Goal: Task Accomplishment & Management: Manage account settings

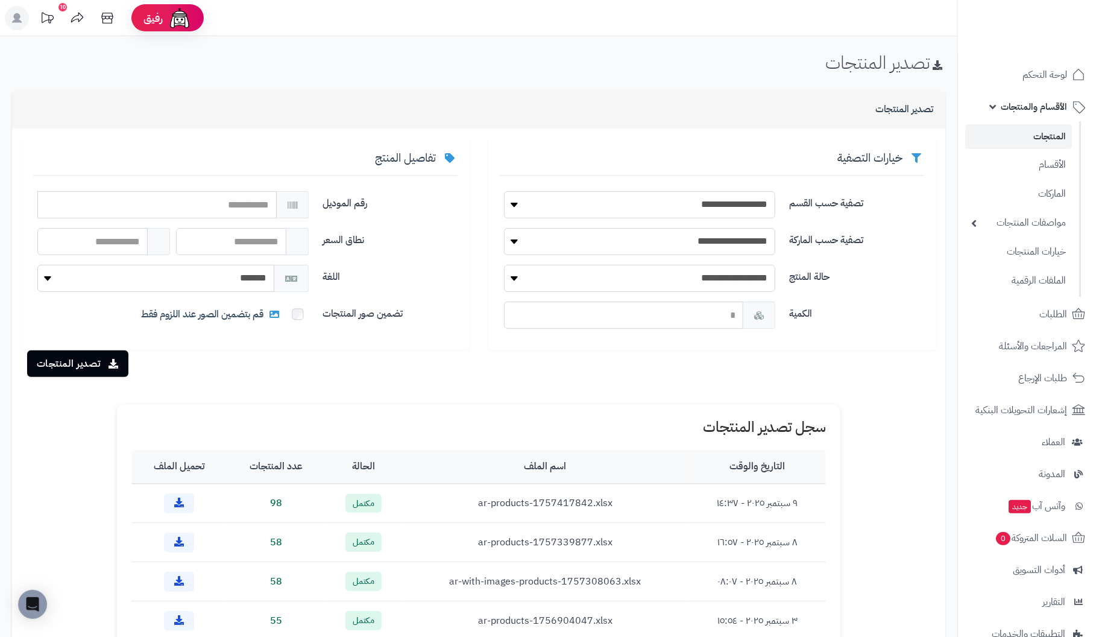
click at [1049, 136] on link "المنتجات" at bounding box center [1018, 136] width 107 height 25
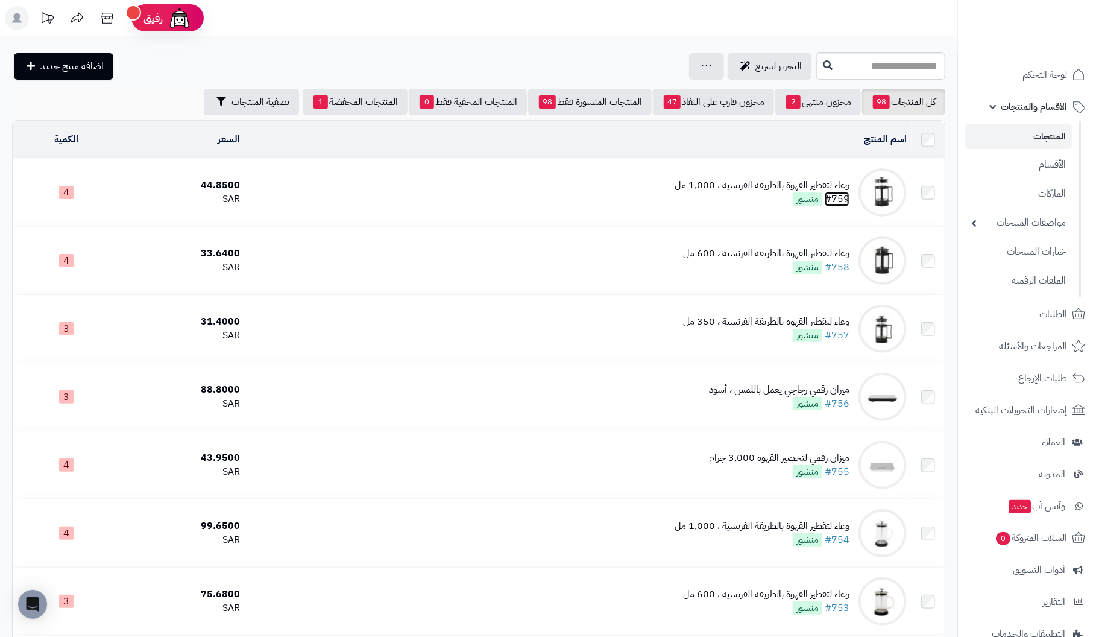
click at [834, 195] on link "#759" at bounding box center [837, 199] width 25 height 14
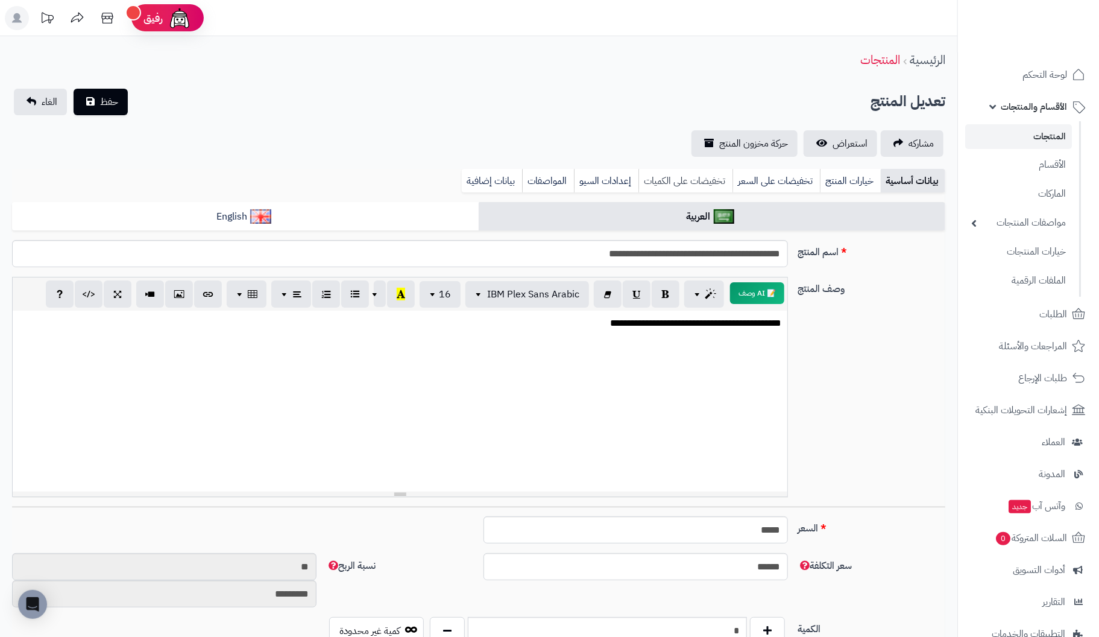
click at [708, 179] on link "تخفيضات على الكميات" at bounding box center [686, 181] width 94 height 24
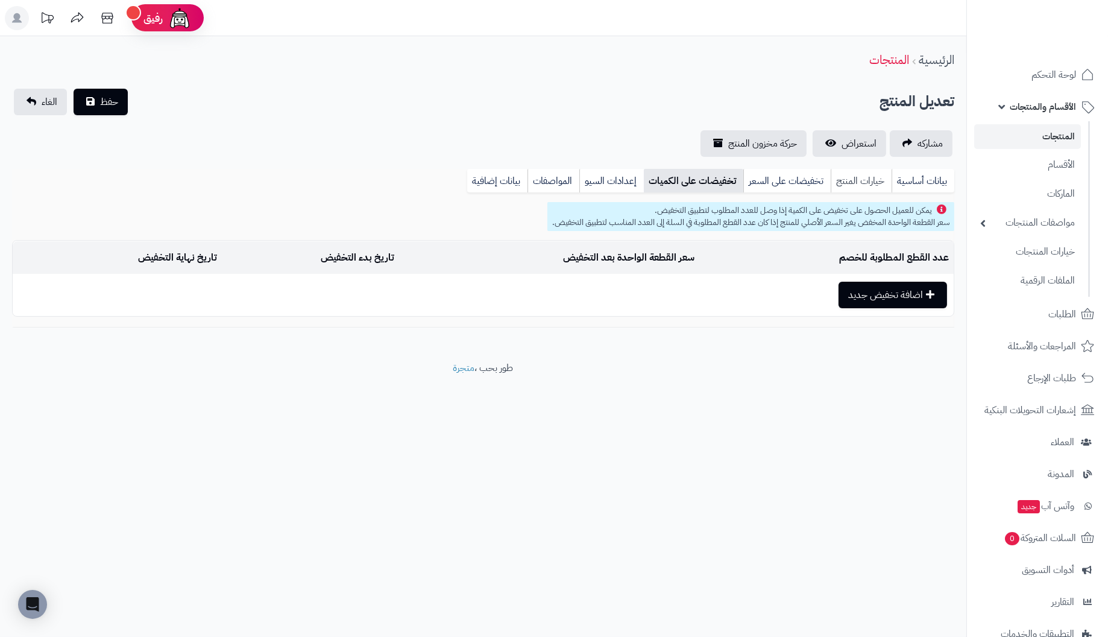
click at [852, 179] on link "خيارات المنتج" at bounding box center [861, 181] width 61 height 24
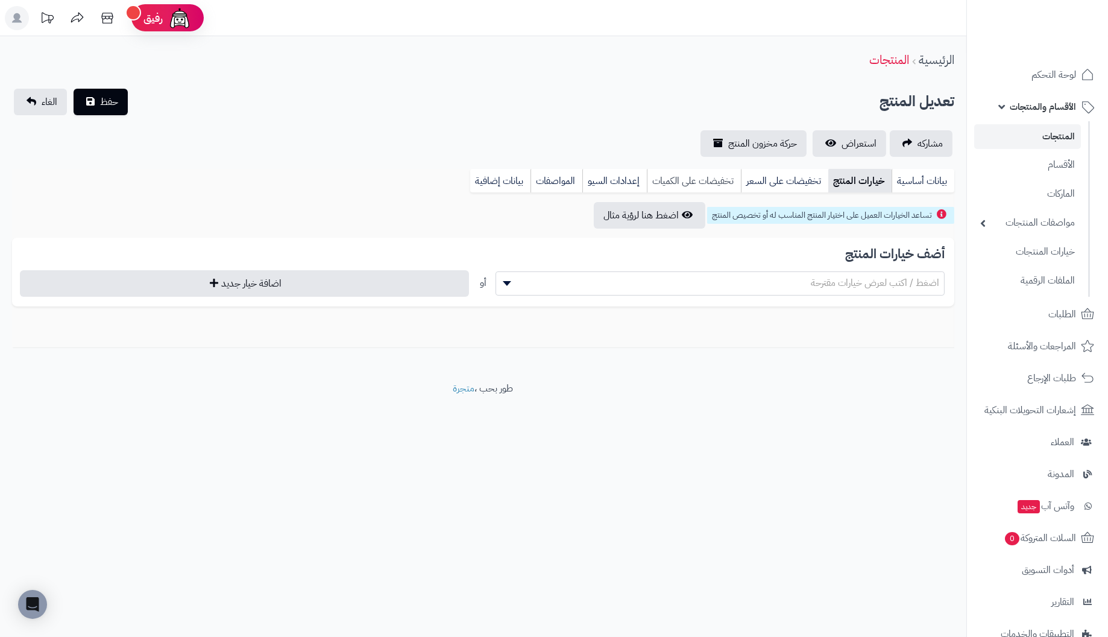
click at [710, 182] on link "تخفيضات على الكميات" at bounding box center [694, 181] width 94 height 24
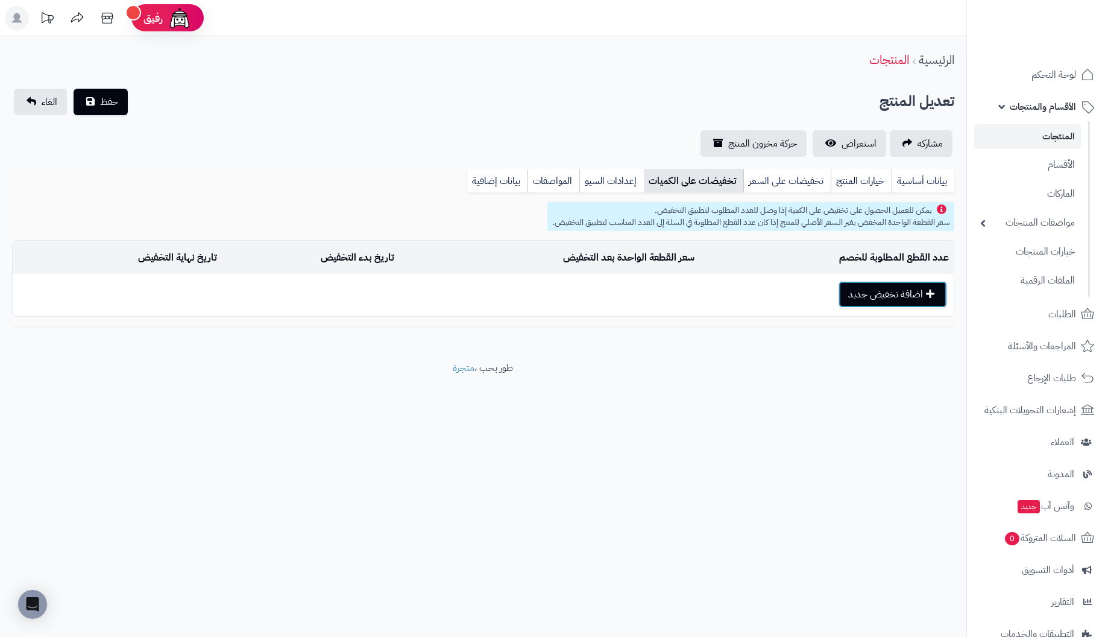
click at [910, 292] on button "اضافة تخفيض جديد" at bounding box center [893, 294] width 109 height 27
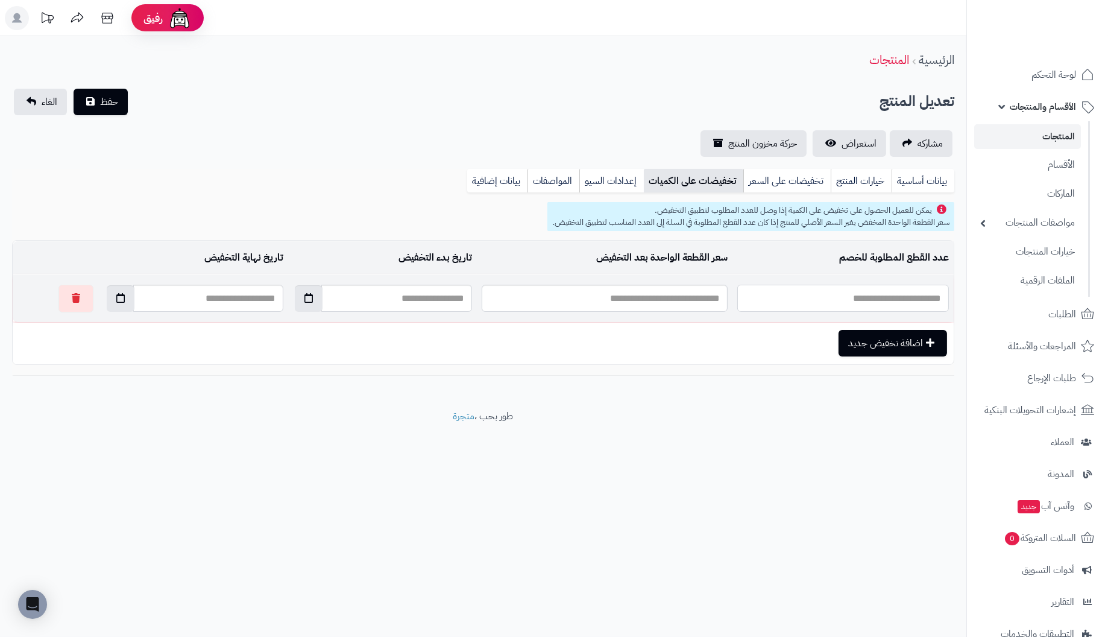
click at [897, 297] on input "text" at bounding box center [844, 298] width 212 height 27
type input "*"
click at [629, 298] on input "text" at bounding box center [605, 298] width 247 height 27
type input "**"
click at [416, 299] on input "text" at bounding box center [396, 298] width 150 height 27
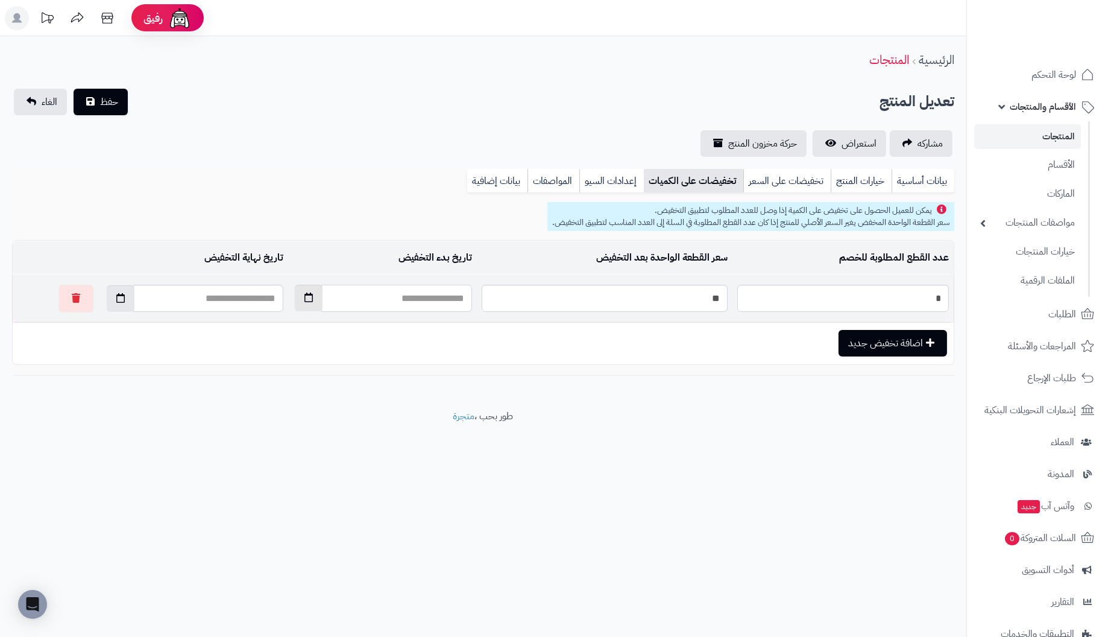
click at [295, 303] on button "button" at bounding box center [309, 298] width 28 height 27
type input "**********"
click at [362, 378] on td "9" at bounding box center [363, 381] width 22 height 18
click at [107, 299] on button "button" at bounding box center [121, 298] width 28 height 27
click at [221, 326] on th "‹" at bounding box center [218, 327] width 22 height 18
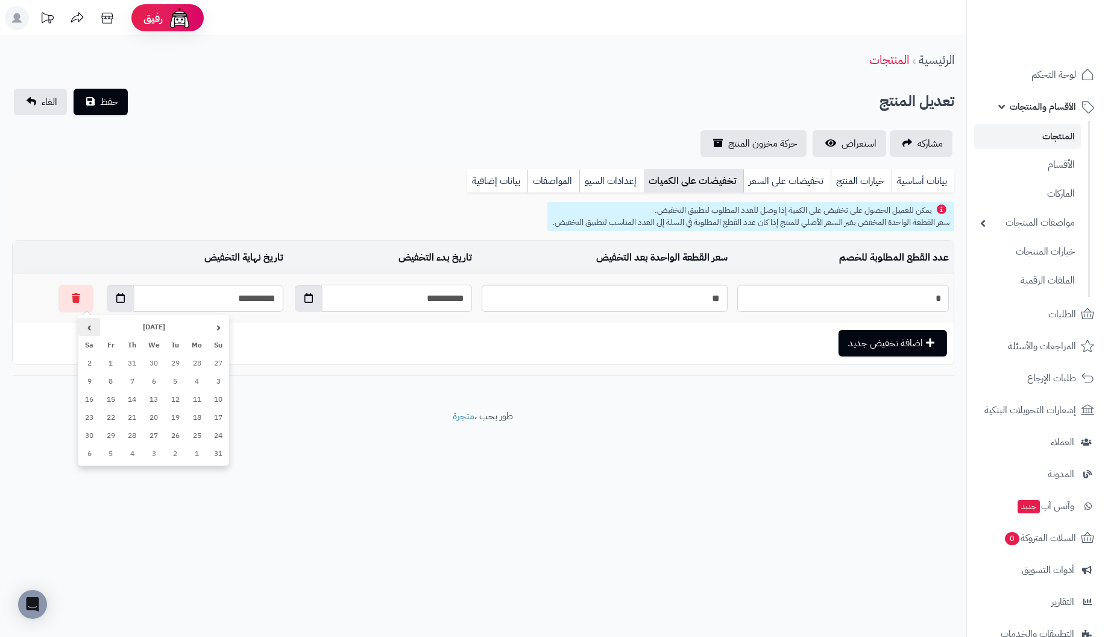
click at [92, 324] on th "›" at bounding box center [89, 327] width 22 height 18
click at [131, 383] on td "9" at bounding box center [133, 381] width 22 height 18
type input "**********"
click at [906, 343] on button "اضافة تخفيض جديد" at bounding box center [893, 342] width 109 height 27
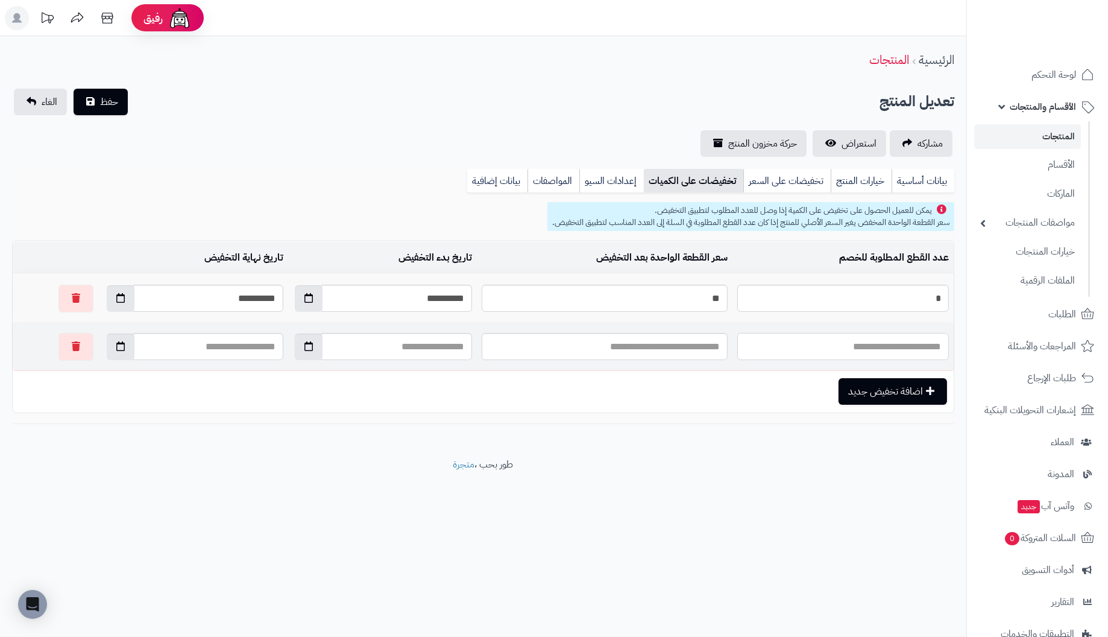
click at [935, 345] on input "text" at bounding box center [844, 346] width 212 height 27
type input "*"
click at [663, 345] on input "text" at bounding box center [605, 346] width 247 height 27
type input "**"
drag, startPoint x: 437, startPoint y: 347, endPoint x: 407, endPoint y: 356, distance: 30.9
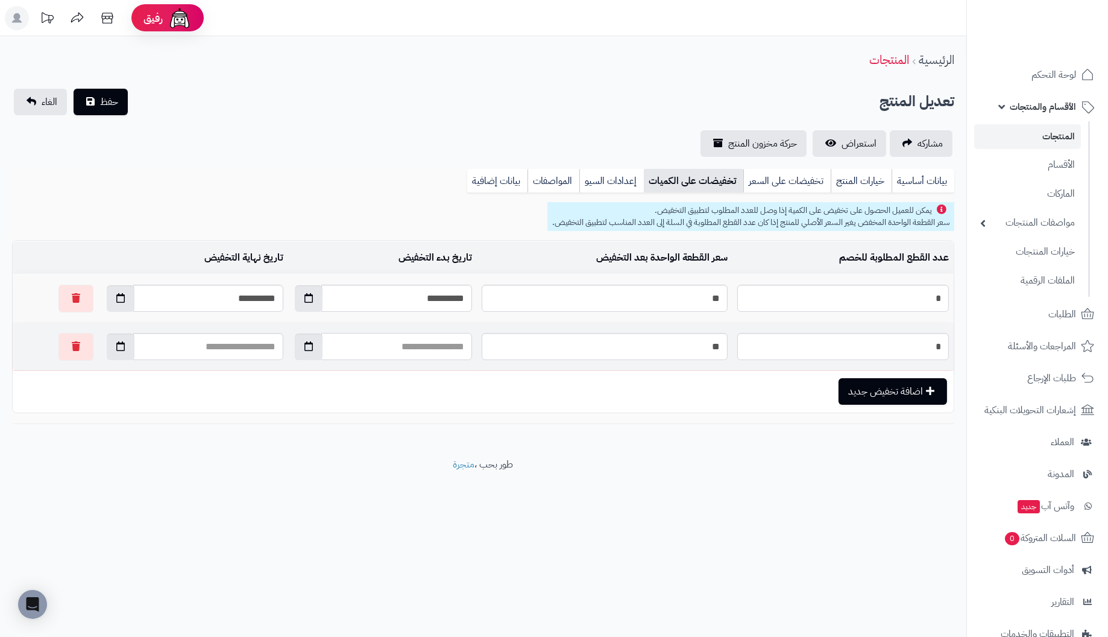
click at [437, 347] on input "text" at bounding box center [396, 346] width 150 height 27
click at [305, 349] on icon "button" at bounding box center [309, 346] width 8 height 10
type input "**********"
click at [361, 429] on td "9" at bounding box center [363, 430] width 22 height 18
click at [116, 348] on icon "button" at bounding box center [120, 346] width 8 height 10
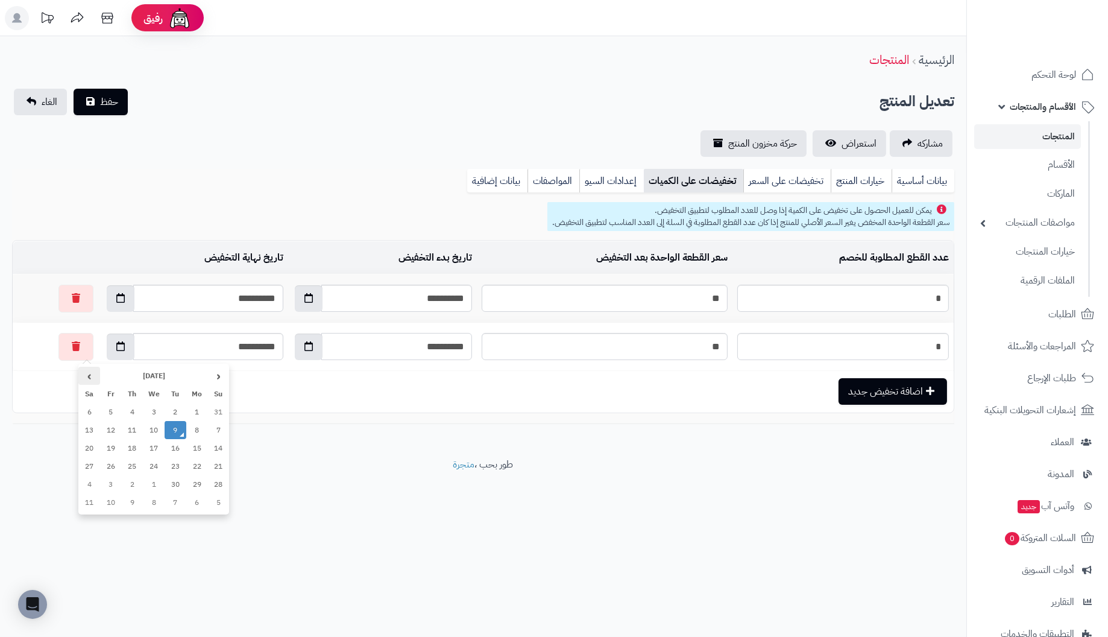
click at [86, 374] on th "›" at bounding box center [89, 376] width 22 height 18
click at [133, 432] on td "9" at bounding box center [133, 430] width 22 height 18
type input "**********"
click at [593, 493] on footer "طور بحب ، متجرة" at bounding box center [483, 488] width 967 height 60
click at [105, 105] on span "حفظ" at bounding box center [109, 101] width 18 height 14
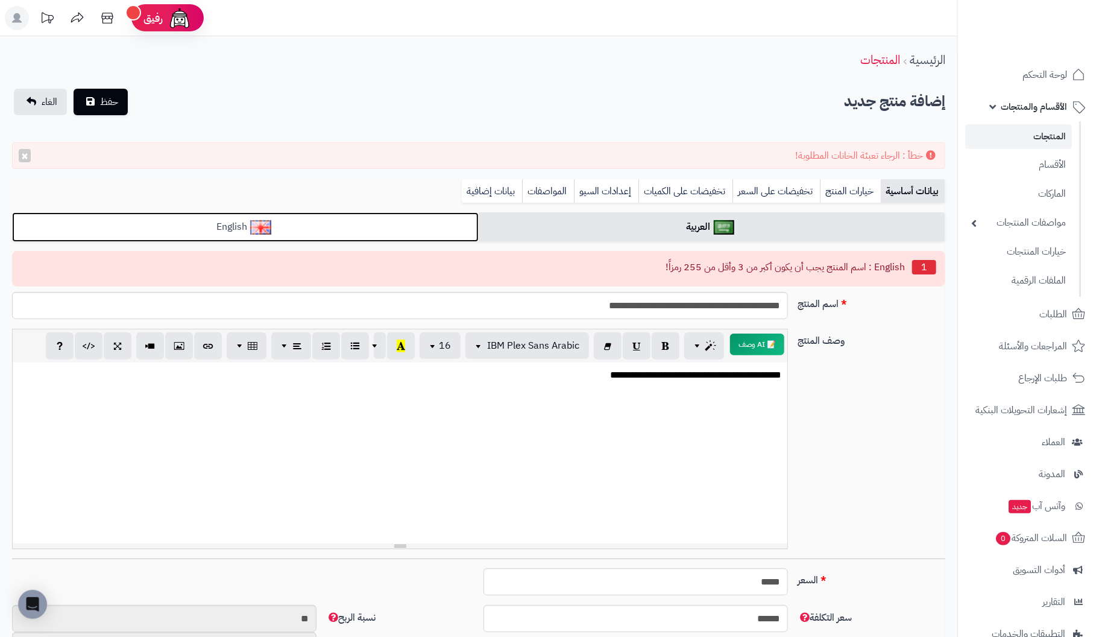
click at [327, 233] on link "English" at bounding box center [245, 227] width 467 height 30
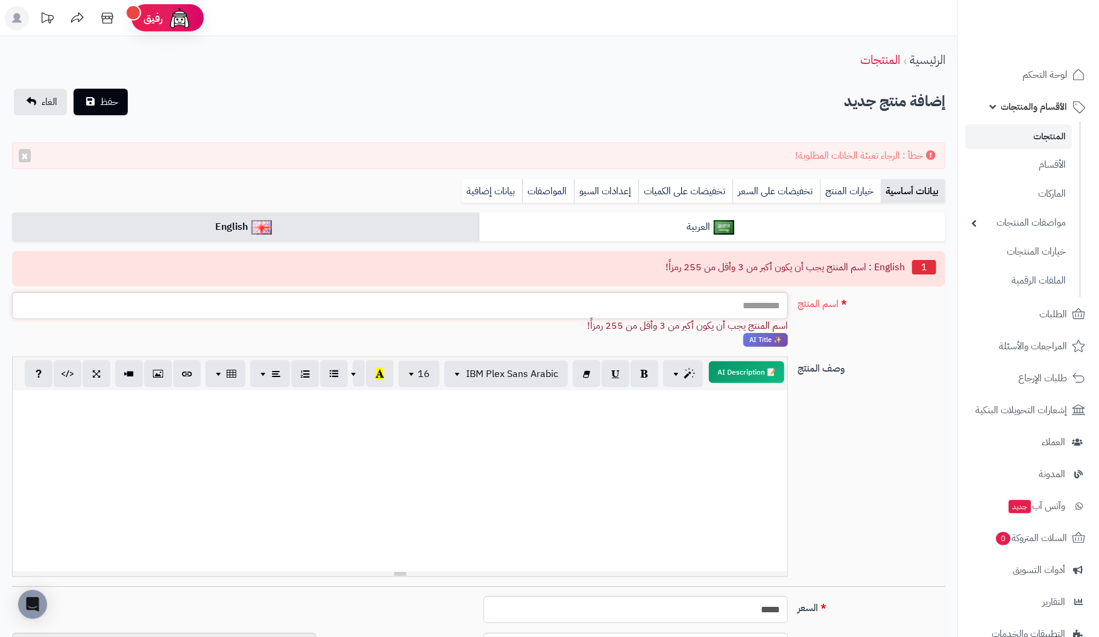
drag, startPoint x: 667, startPoint y: 308, endPoint x: 994, endPoint y: 294, distance: 327.7
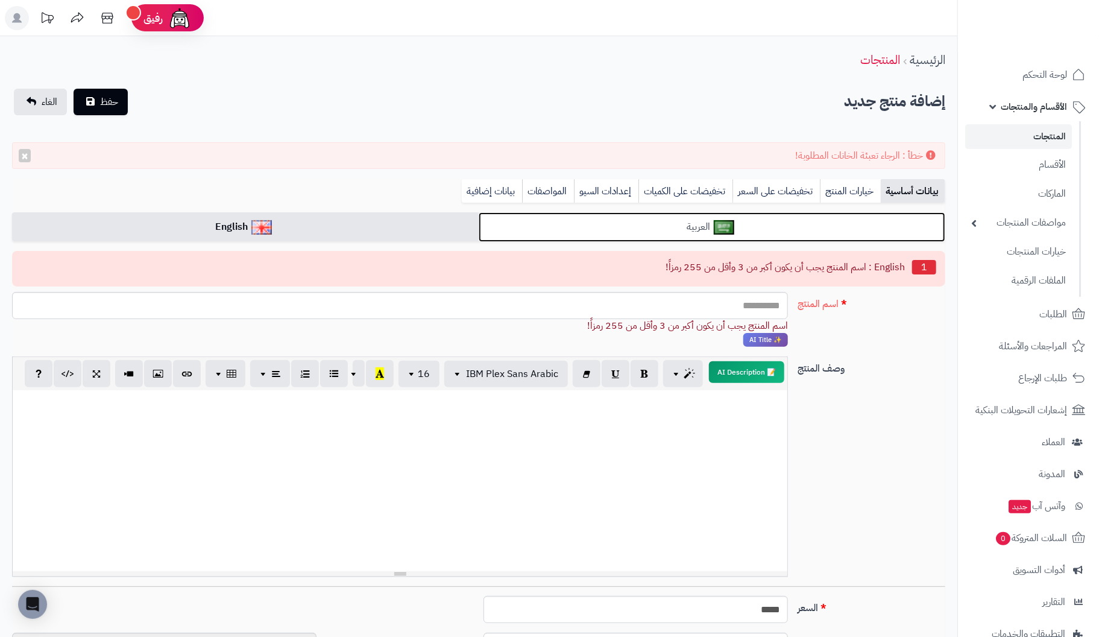
click at [695, 220] on link "العربية" at bounding box center [712, 227] width 467 height 30
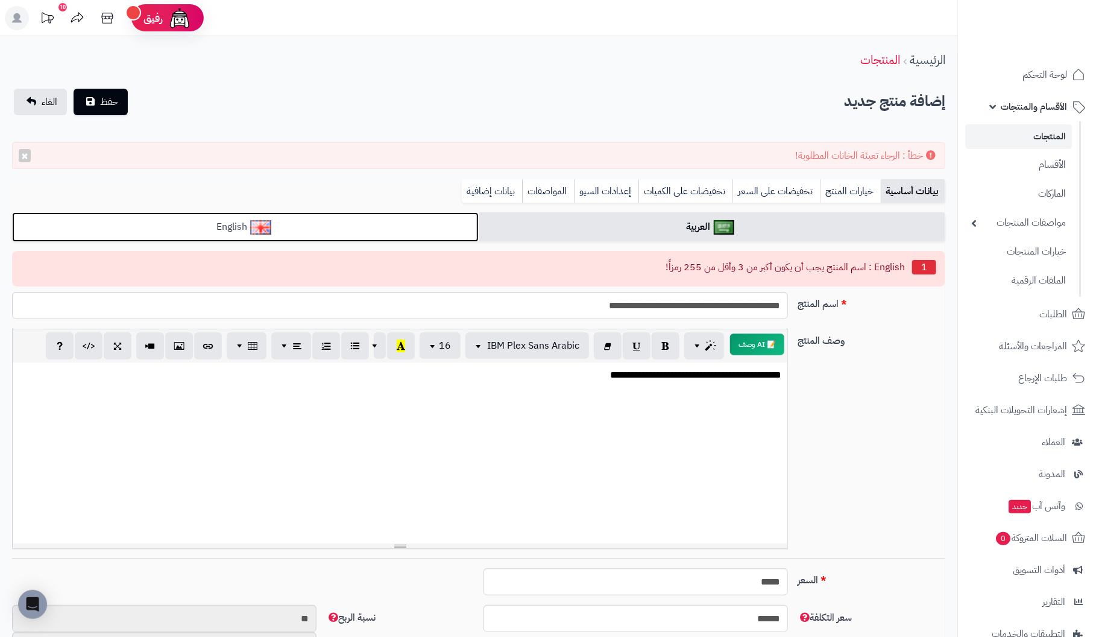
click at [323, 224] on link "English" at bounding box center [245, 227] width 467 height 30
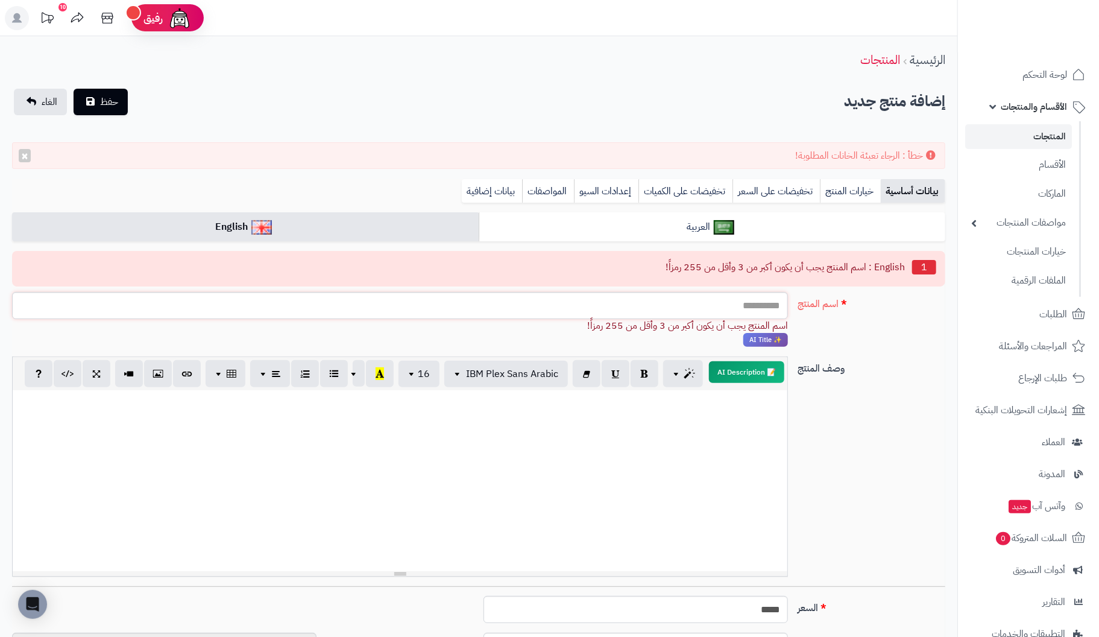
click at [761, 312] on input "اسم المنتج" at bounding box center [400, 305] width 776 height 27
type input "**********"
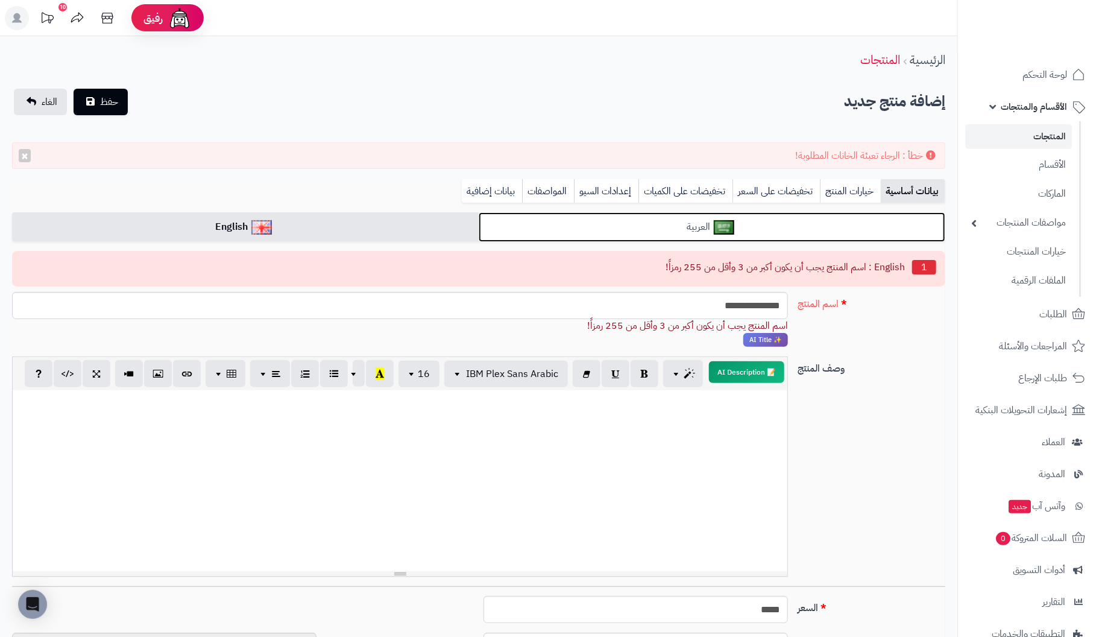
click at [649, 227] on link "العربية" at bounding box center [712, 227] width 467 height 30
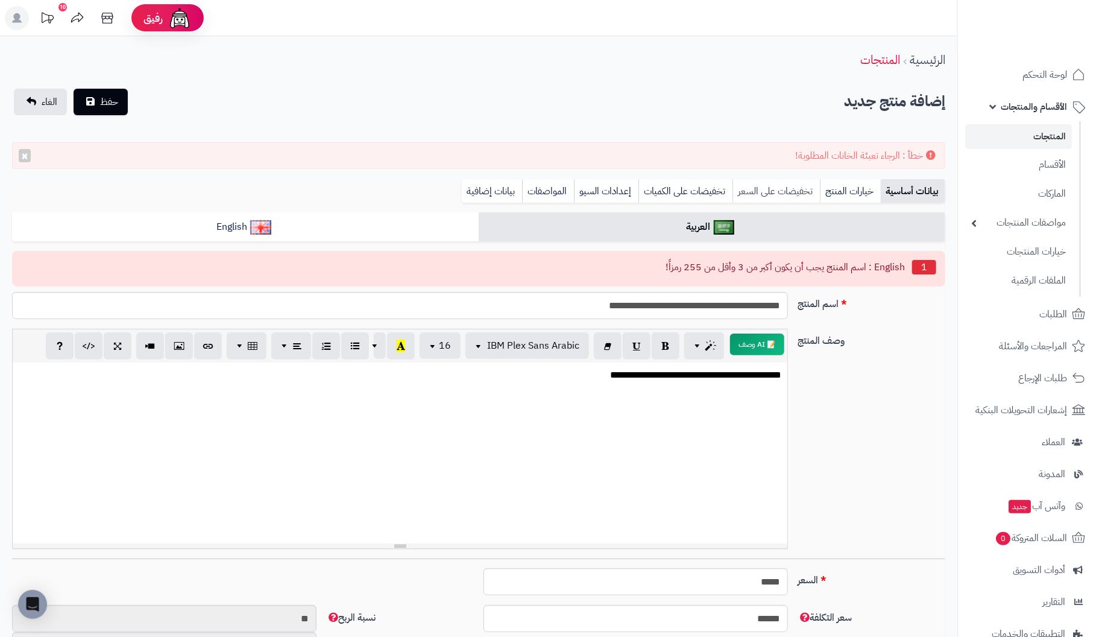
click at [786, 195] on link "تخفيضات على السعر" at bounding box center [776, 191] width 87 height 24
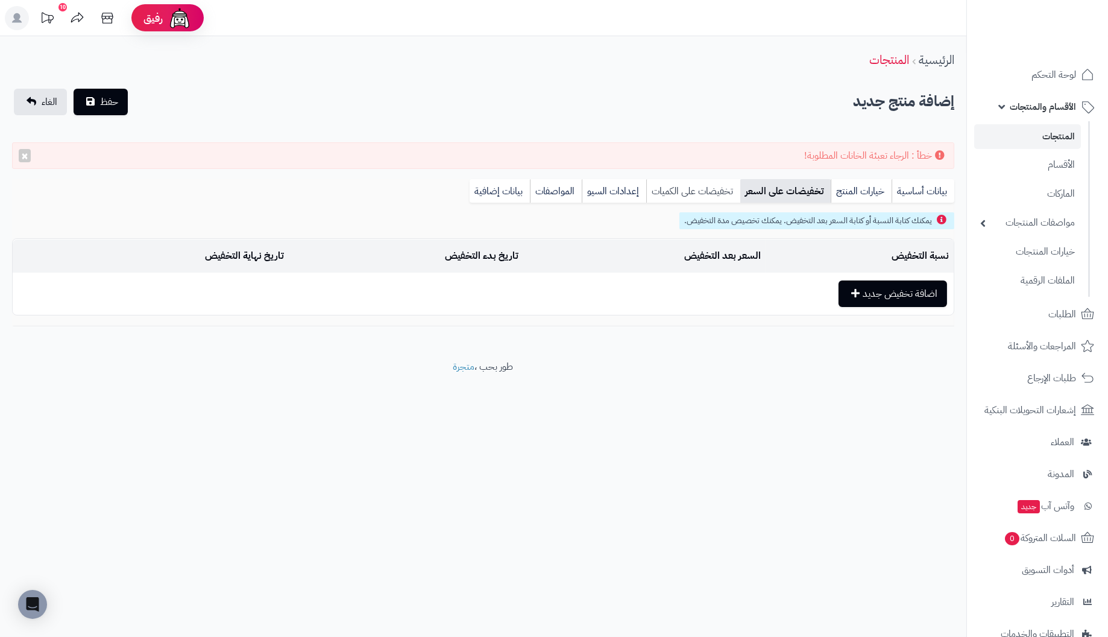
click at [690, 190] on link "تخفيضات على الكميات" at bounding box center [693, 191] width 94 height 24
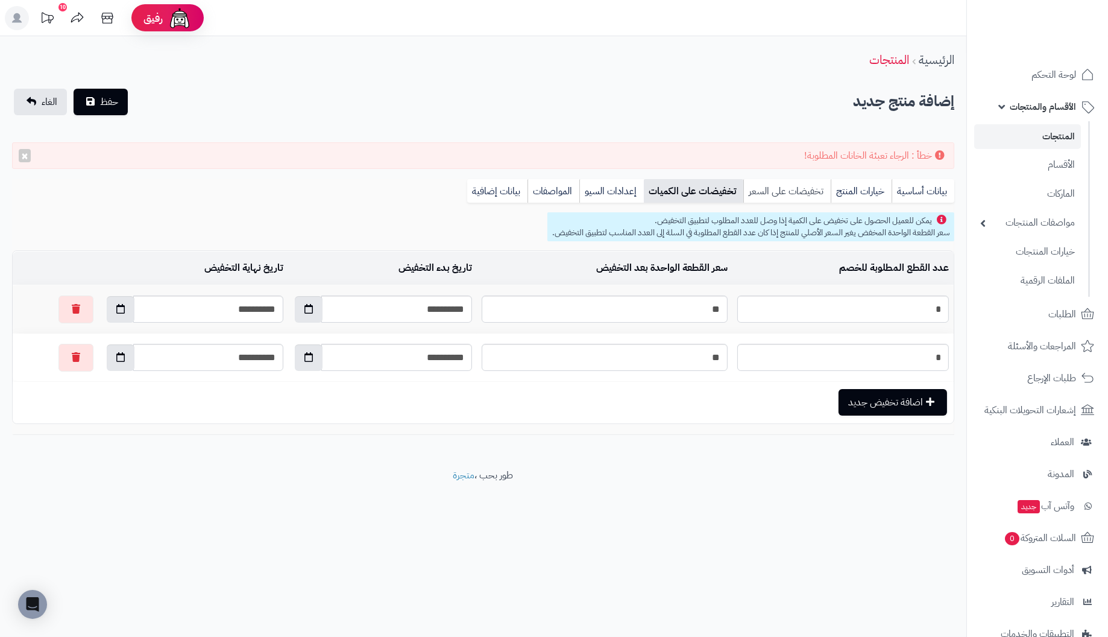
click at [777, 188] on link "تخفيضات على السعر" at bounding box center [787, 191] width 87 height 24
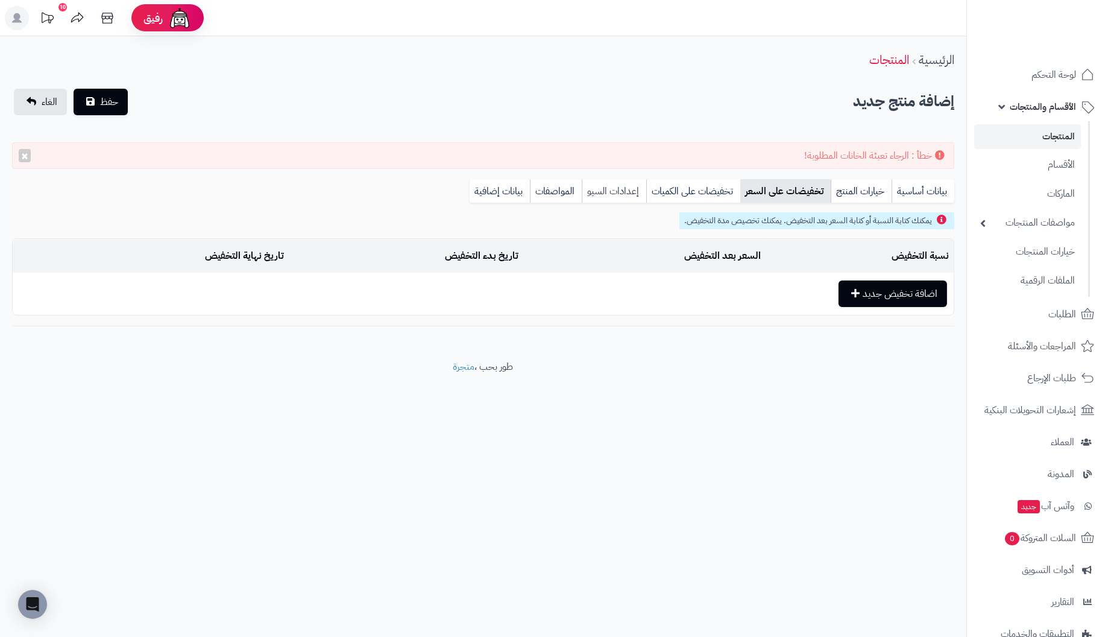
click at [618, 189] on link "إعدادات السيو" at bounding box center [614, 191] width 65 height 24
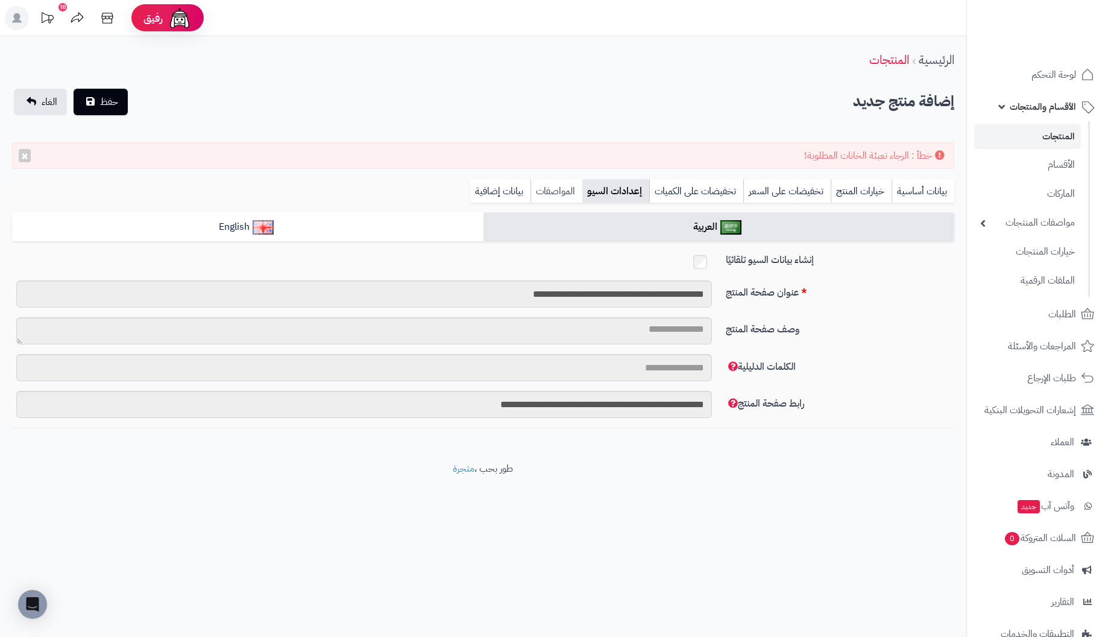
click at [559, 195] on link "المواصفات" at bounding box center [557, 191] width 52 height 24
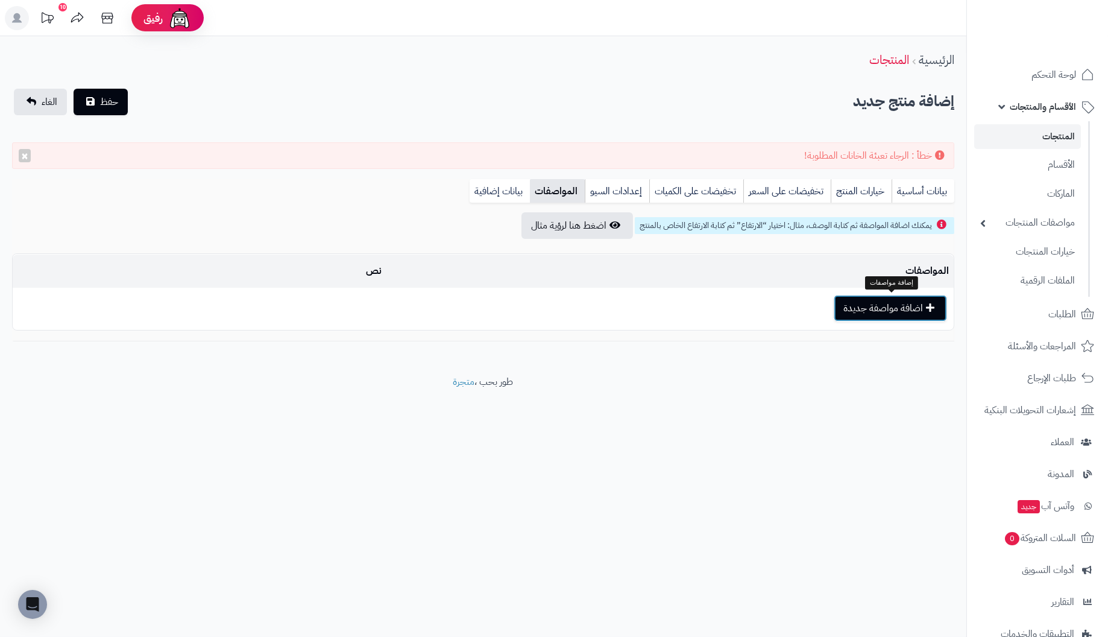
click at [888, 310] on button "اضافة مواصفة جديدة" at bounding box center [890, 308] width 113 height 27
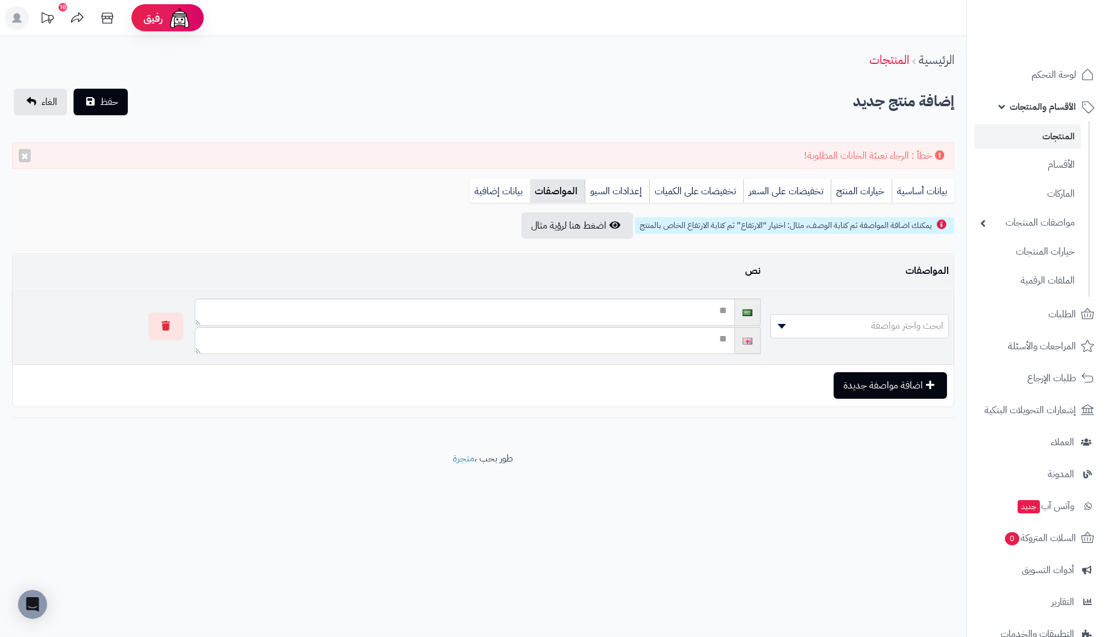
click at [805, 322] on span "ابحث واختر مواصفة" at bounding box center [859, 326] width 177 height 18
click at [168, 329] on button "button" at bounding box center [165, 326] width 35 height 28
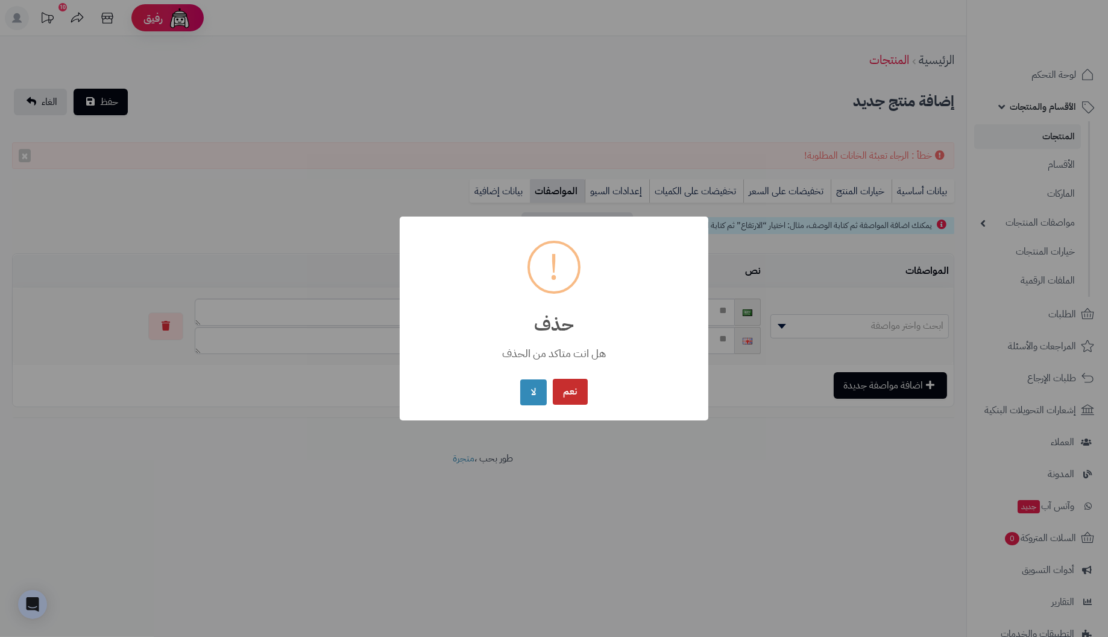
click at [557, 393] on button "نعم" at bounding box center [570, 392] width 35 height 26
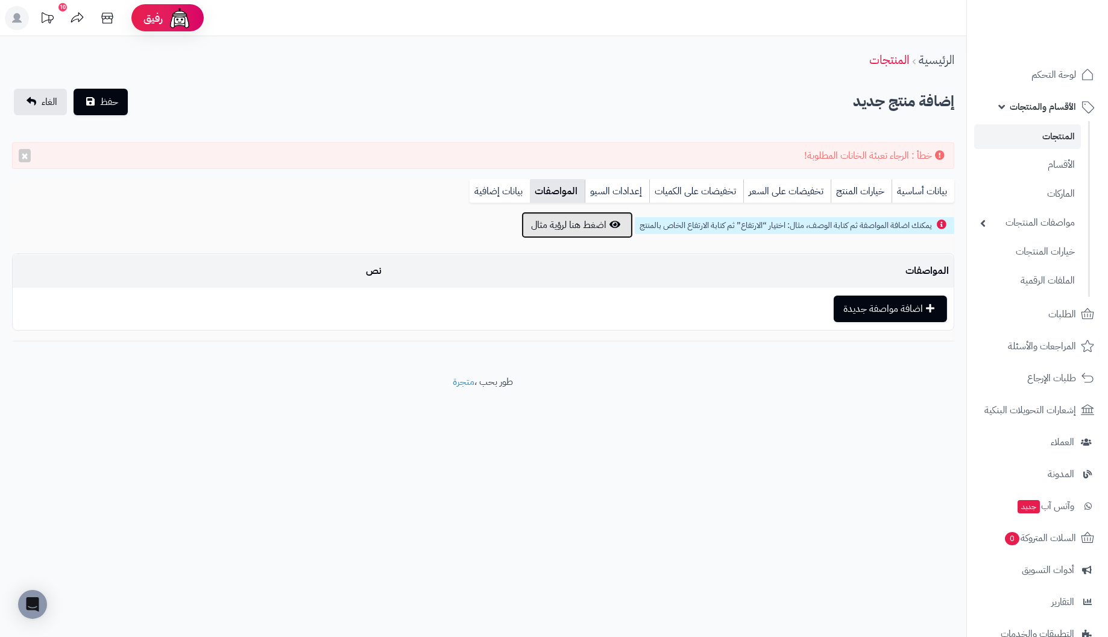
click at [561, 224] on button "اضغط هنا لرؤية مثال" at bounding box center [578, 225] width 112 height 27
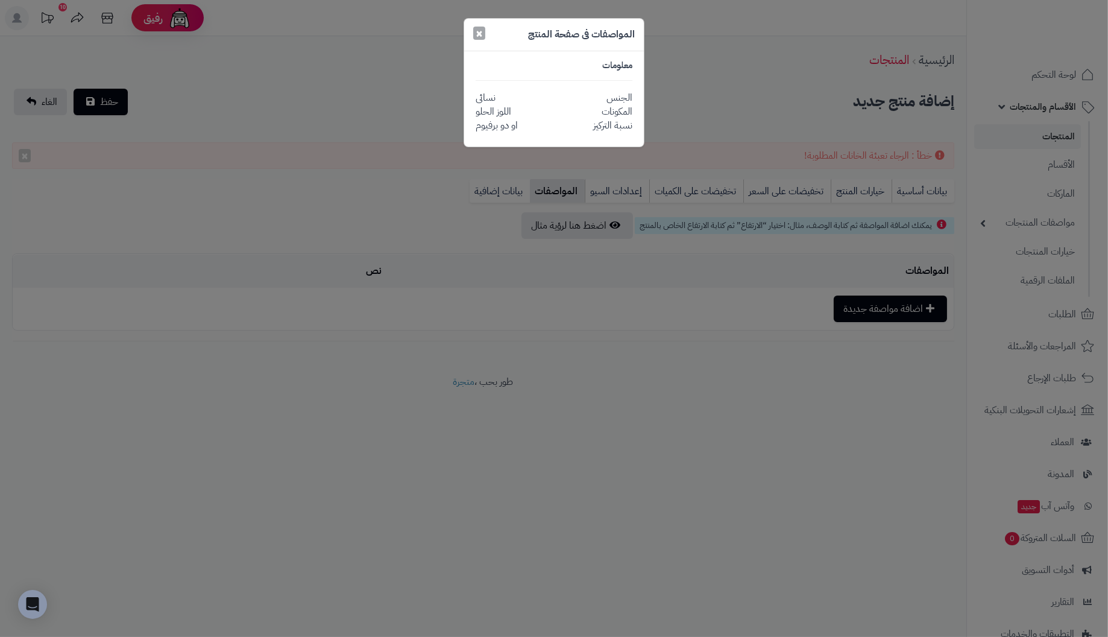
click at [482, 32] on button "×" at bounding box center [479, 33] width 12 height 13
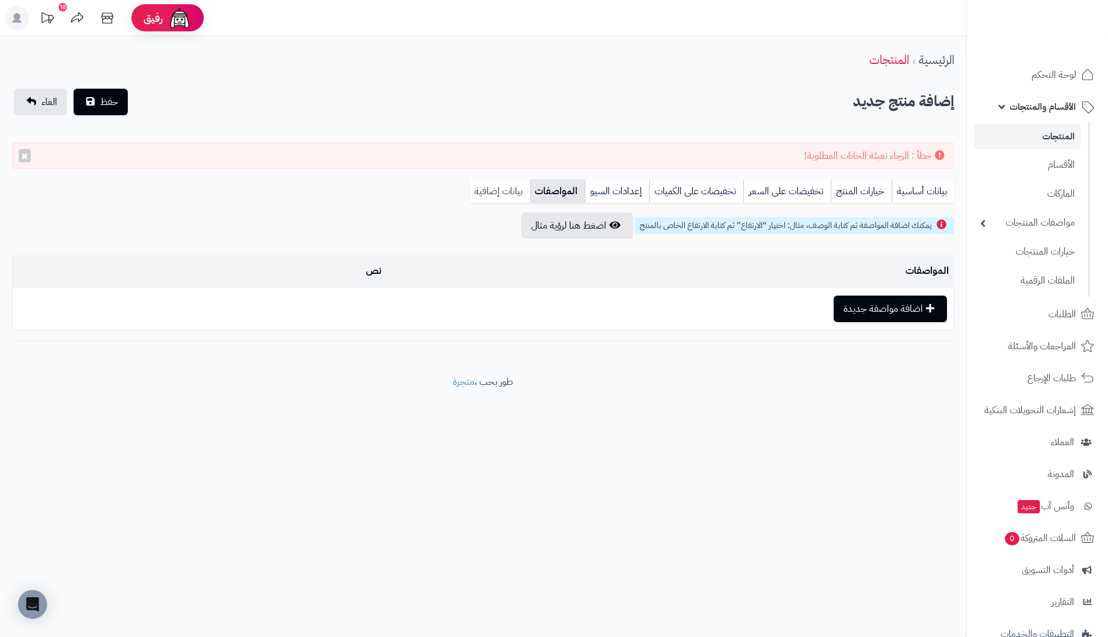
click at [511, 190] on link "بيانات إضافية" at bounding box center [500, 191] width 60 height 24
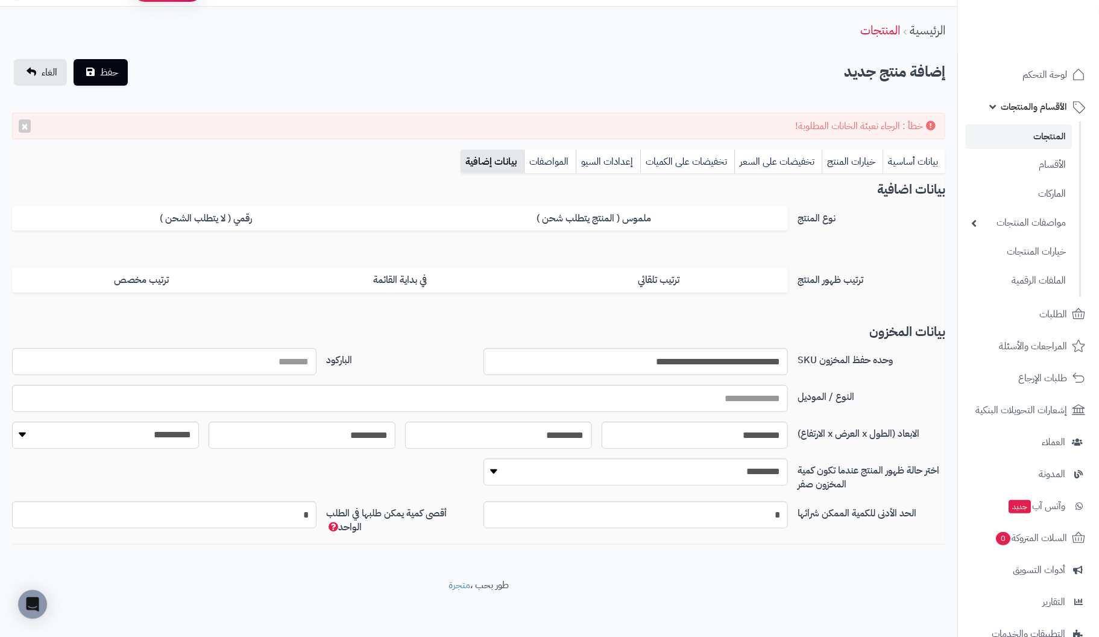
scroll to position [31, 0]
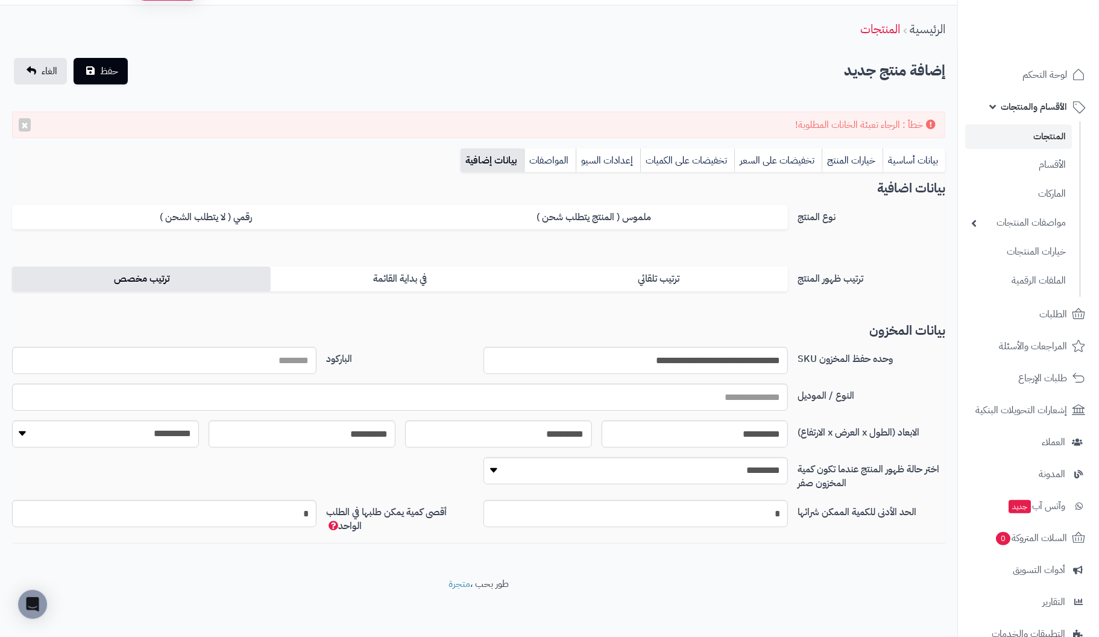
click at [148, 280] on label "ترتيب مخصص" at bounding box center [141, 279] width 259 height 25
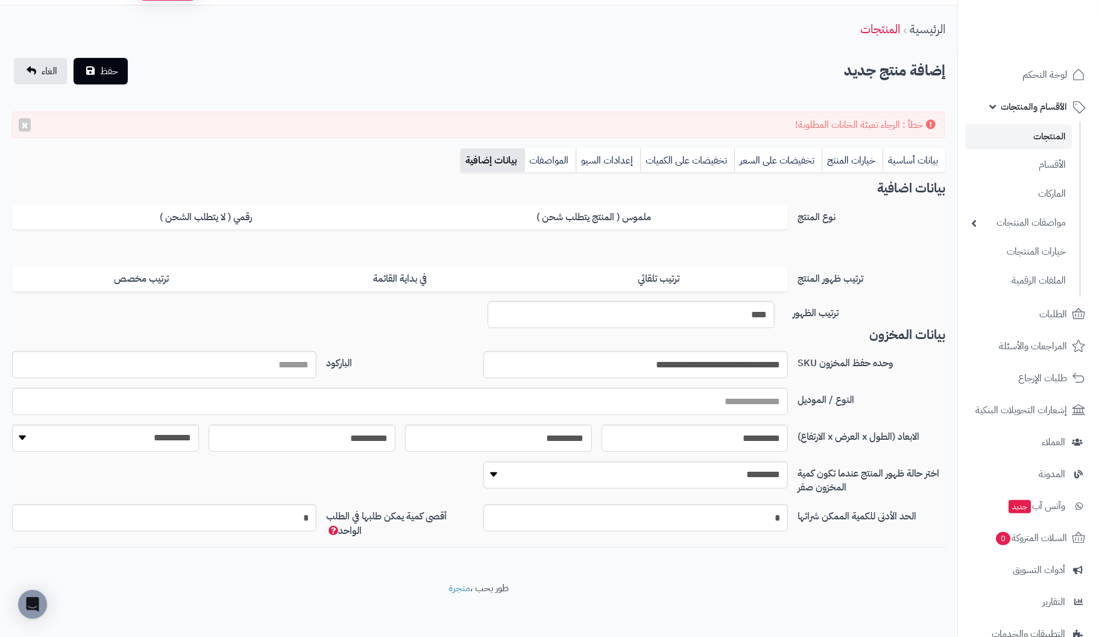
click at [690, 165] on link "تخفيضات على الكميات" at bounding box center [687, 160] width 94 height 24
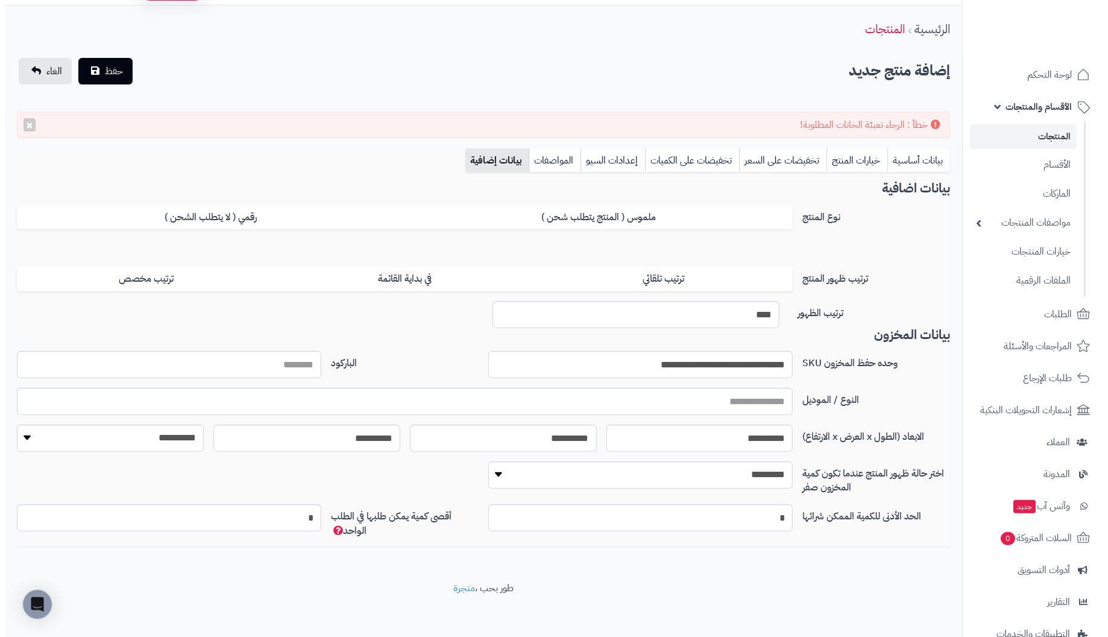
scroll to position [0, 0]
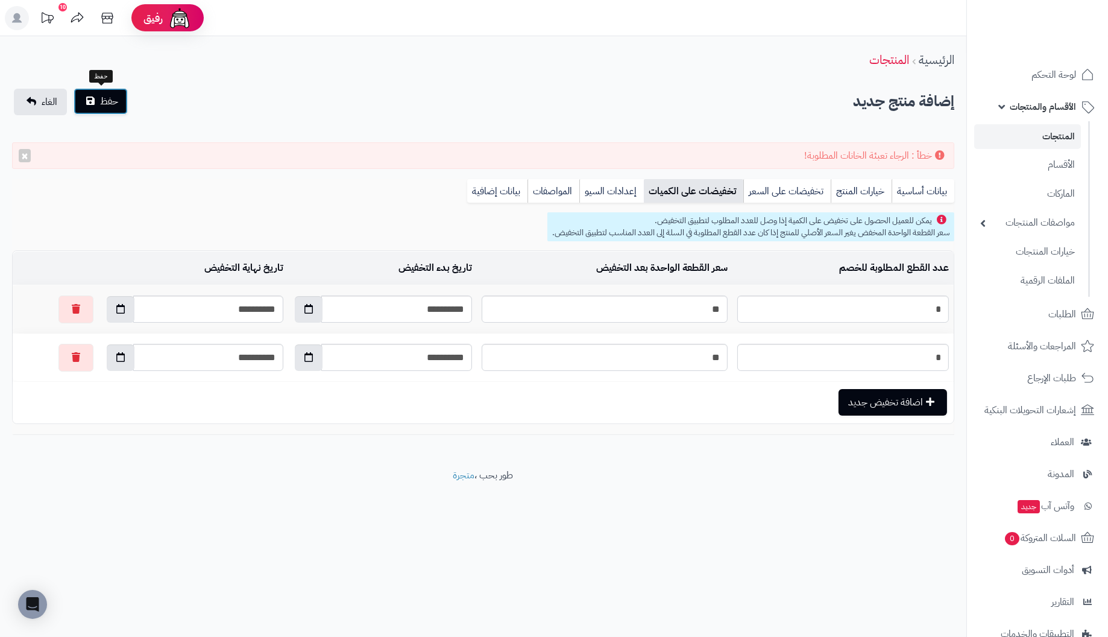
click at [107, 107] on span "حفظ" at bounding box center [109, 101] width 18 height 14
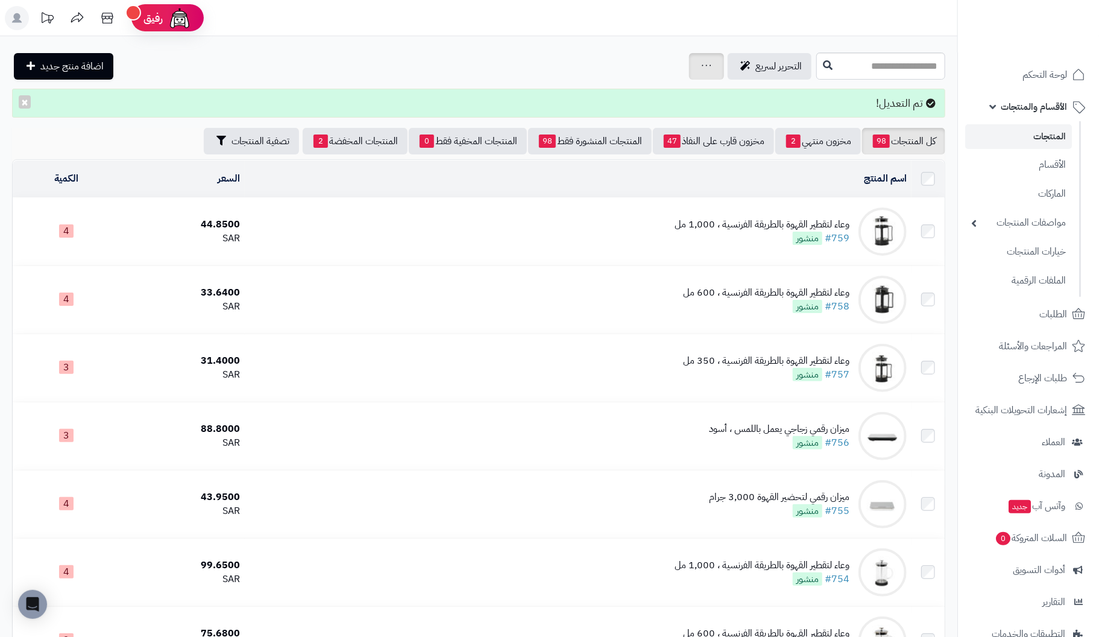
click at [702, 69] on link at bounding box center [707, 66] width 10 height 14
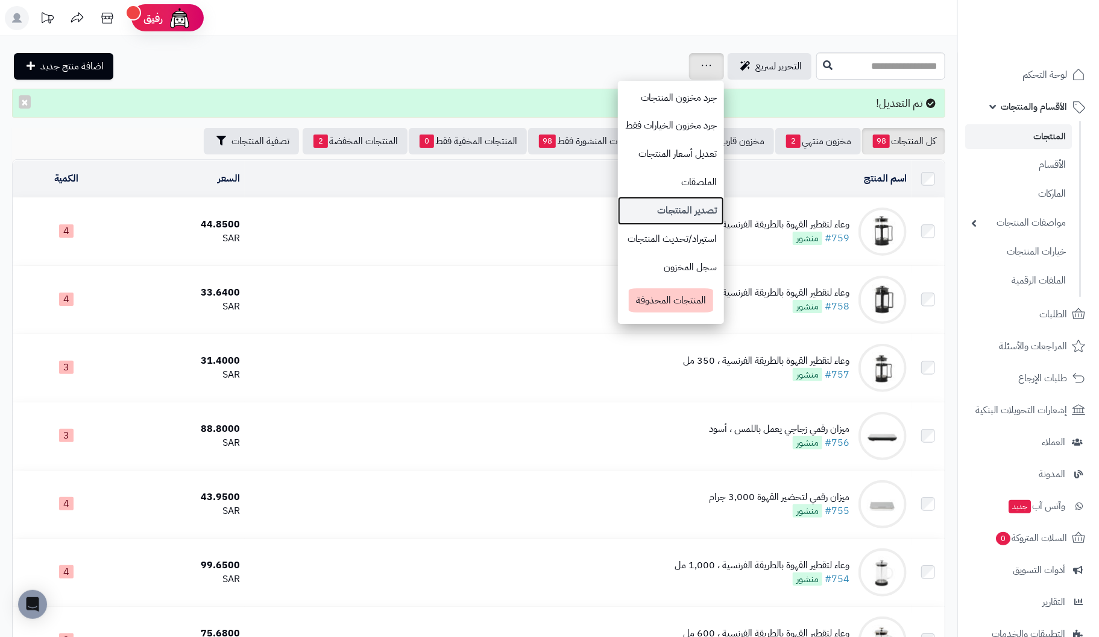
click at [627, 216] on link "تصدير المنتجات" at bounding box center [671, 211] width 106 height 28
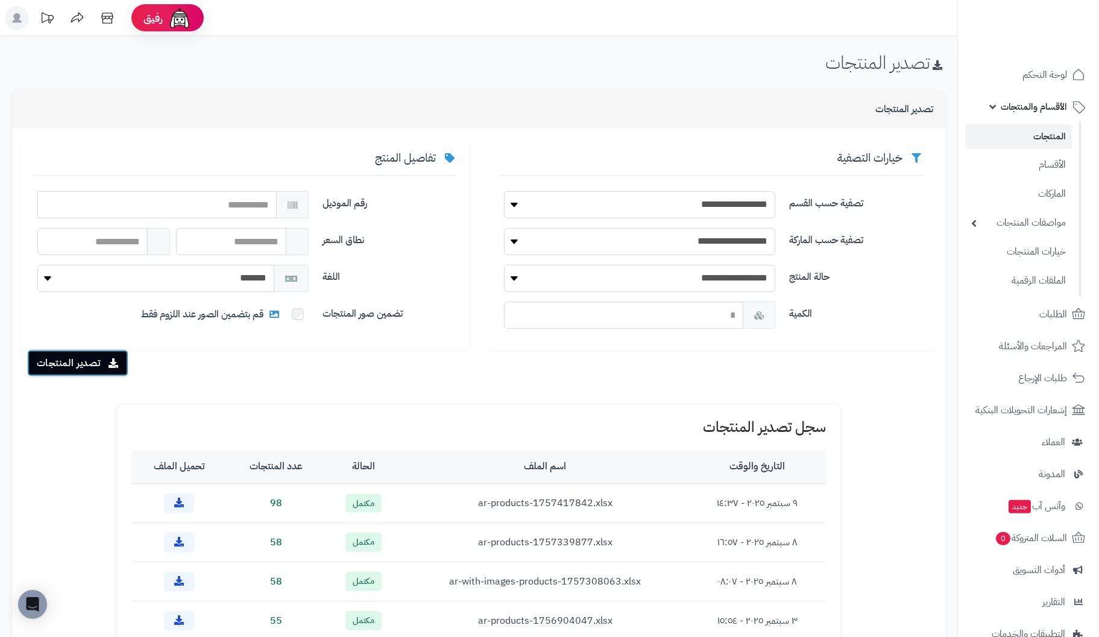
click at [52, 359] on button "تصدير المنتجات" at bounding box center [77, 363] width 101 height 27
click at [1035, 131] on link "المنتجات" at bounding box center [1018, 136] width 107 height 25
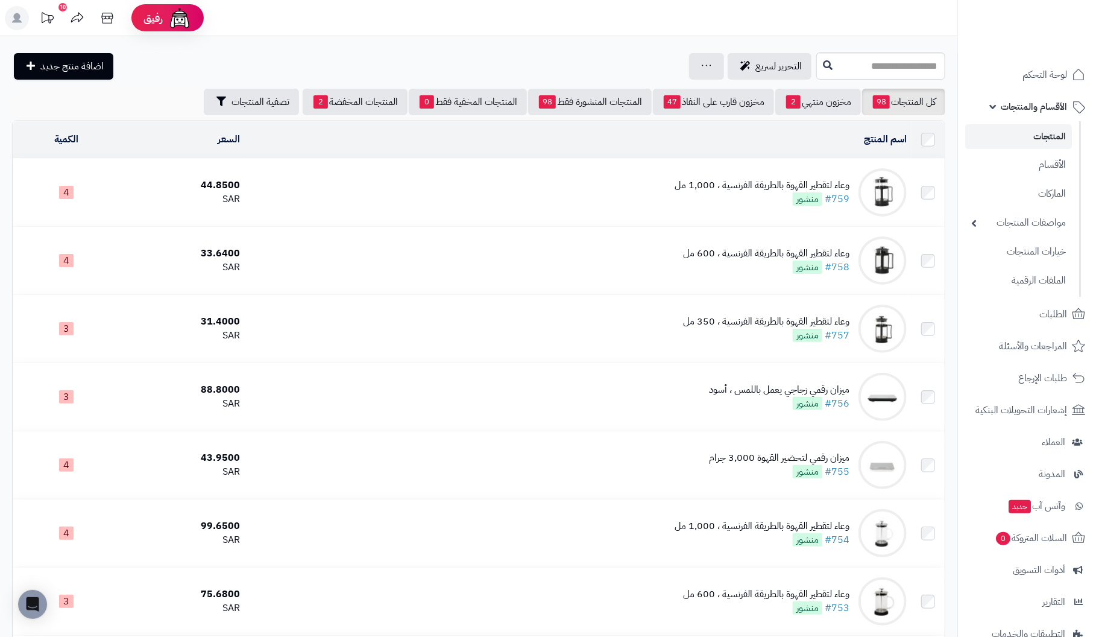
click at [847, 182] on div "وعاء لتقطير القهوة بالطريقة الفرنسية ، 1,000 مل" at bounding box center [762, 186] width 175 height 14
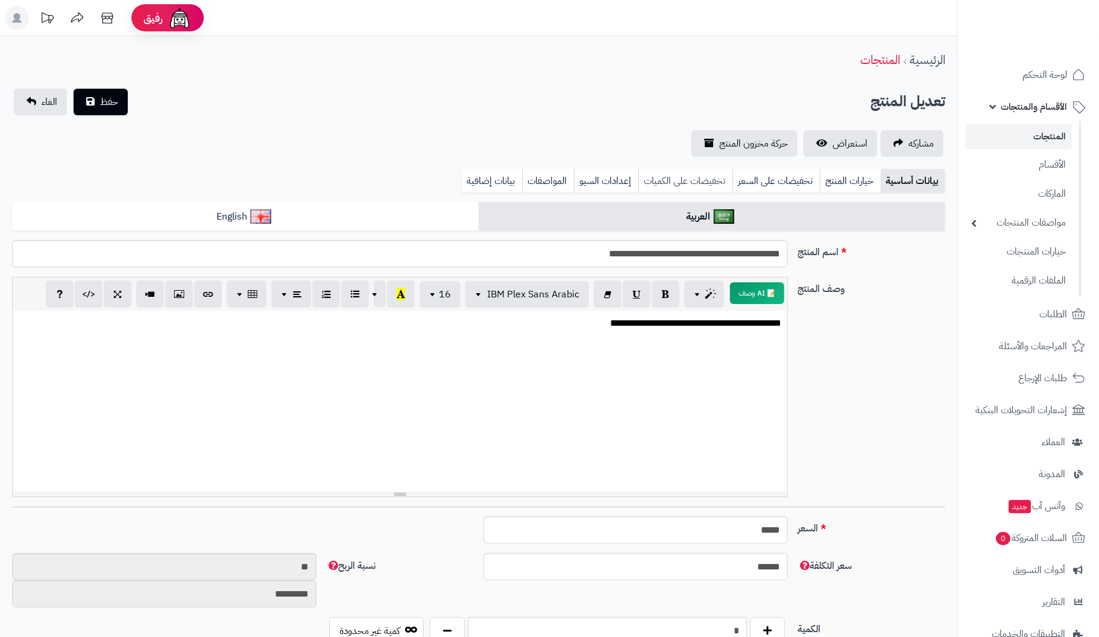
click at [703, 181] on link "تخفيضات على الكميات" at bounding box center [686, 181] width 94 height 24
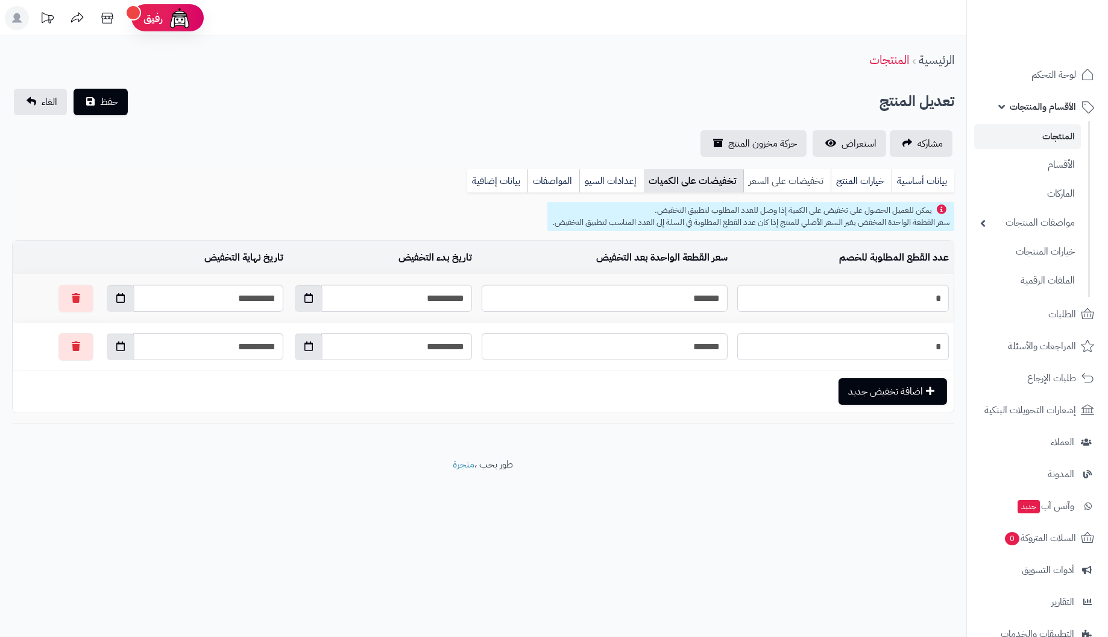
click at [795, 178] on link "تخفيضات على السعر" at bounding box center [787, 181] width 87 height 24
